Goal: Task Accomplishment & Management: Use online tool/utility

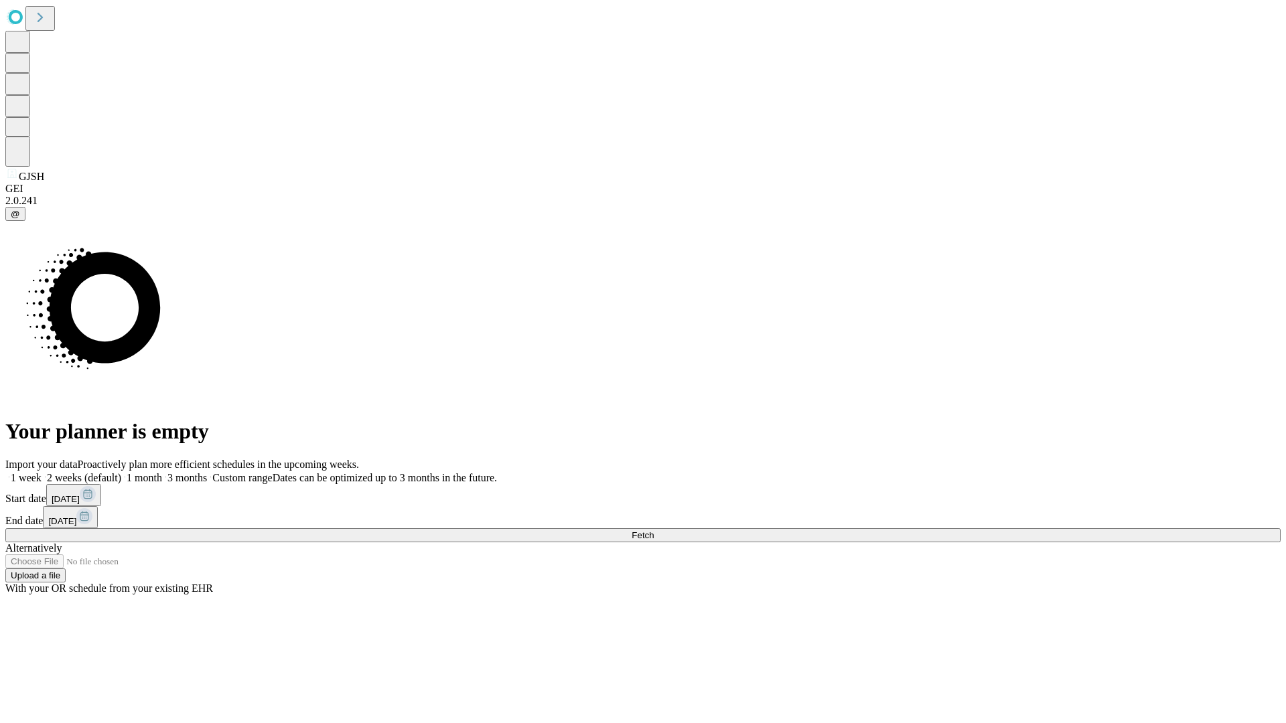
click at [654, 530] on span "Fetch" at bounding box center [643, 535] width 22 height 10
